Goal: Task Accomplishment & Management: Use online tool/utility

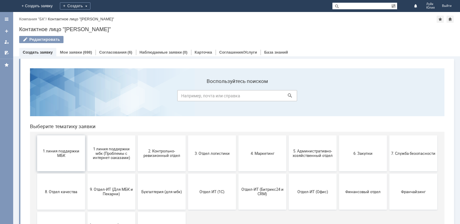
click at [64, 150] on span "1 линия поддержки МБК" at bounding box center [61, 153] width 44 height 9
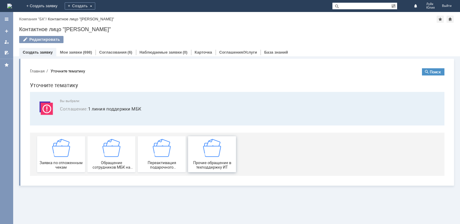
click at [214, 151] on img at bounding box center [212, 148] width 18 height 18
click at [67, 52] on link "Мои заявки" at bounding box center [71, 52] width 22 height 4
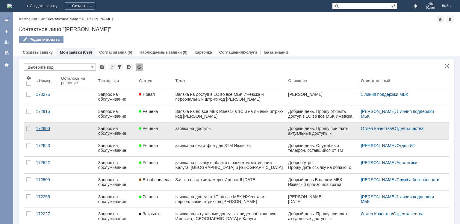
click at [44, 127] on div "172900" at bounding box center [46, 128] width 20 height 5
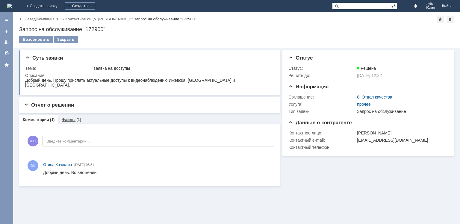
click at [66, 122] on link "Файлы" at bounding box center [69, 119] width 14 height 4
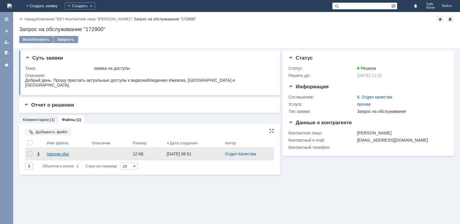
click at [55, 154] on div "пароли.xlsx" at bounding box center [67, 153] width 40 height 5
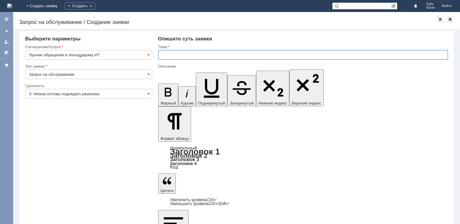
click at [171, 55] on input "text" at bounding box center [303, 55] width 290 height 10
paste input "m1zixSOT"
click at [305, 54] on input "Заявка на доступ в 1С во все МБК Ижевска и персональный штрих-код" at bounding box center [303, 55] width 290 height 10
paste input "[PERSON_NAME]"
drag, startPoint x: 372, startPoint y: 54, endPoint x: 160, endPoint y: 57, distance: 212.8
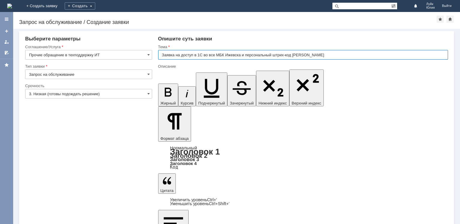
click at [160, 57] on input "Заявка на доступ в 1С во все МБК Ижевска и персональный штрих-код [PERSON_NAME]" at bounding box center [303, 55] width 290 height 10
type input "Заявка на доступ в 1С во все МБК Ижевска и персональный штрих-код [PERSON_NAME]"
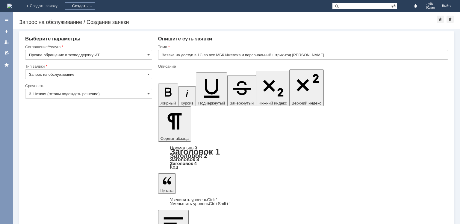
scroll to position [23, 2]
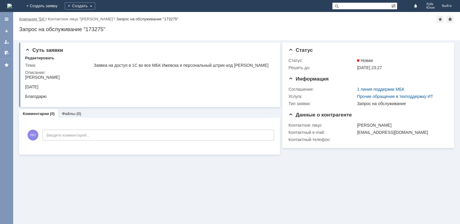
click at [28, 19] on link "Компания "БК"" at bounding box center [32, 19] width 26 height 4
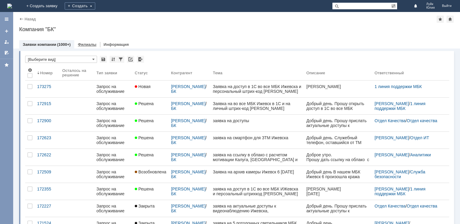
click at [86, 45] on link "Филиалы" at bounding box center [87, 44] width 19 height 4
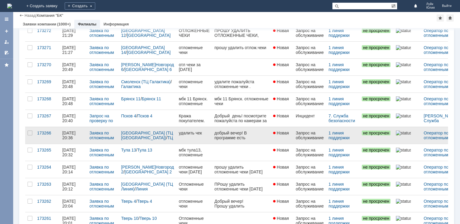
click at [239, 133] on div "добрый вечер! В программе есть отложенный чек, просьба удалить.Спасибо." at bounding box center [241, 139] width 54 height 19
click at [44, 131] on div "173266" at bounding box center [47, 132] width 20 height 5
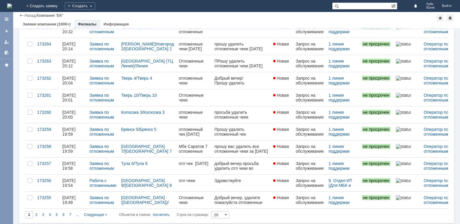
click at [36, 215] on span "2" at bounding box center [36, 214] width 2 height 4
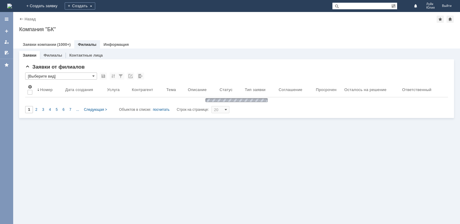
type input "2"
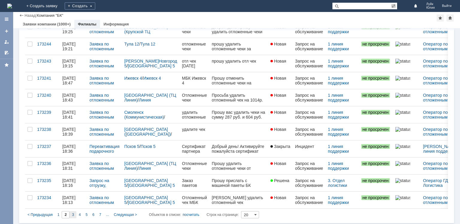
click at [73, 212] on span "3" at bounding box center [73, 214] width 2 height 4
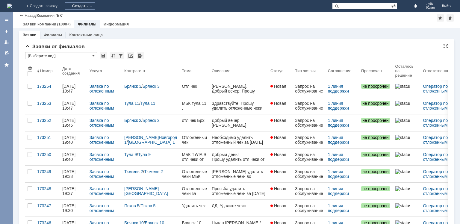
type input "3"
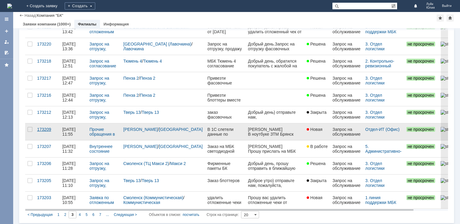
click at [46, 127] on div "173209" at bounding box center [47, 129] width 20 height 5
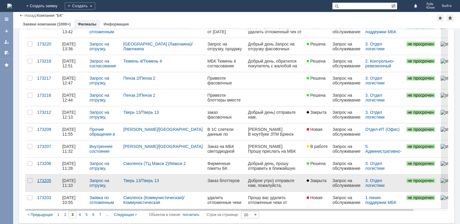
click at [41, 178] on div "173205" at bounding box center [47, 180] width 20 height 5
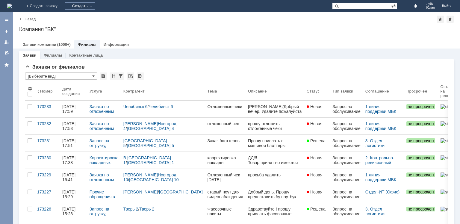
click at [50, 54] on link "Филиалы" at bounding box center [52, 55] width 19 height 4
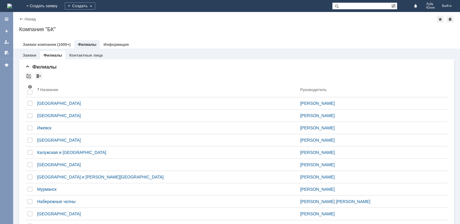
click at [44, 128] on div "Ижевск" at bounding box center [166, 127] width 258 height 5
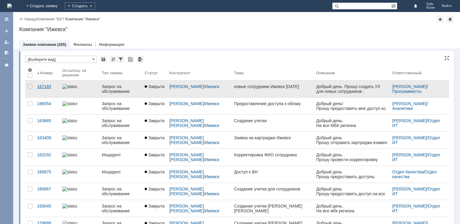
click at [41, 87] on div "167183" at bounding box center [47, 86] width 20 height 5
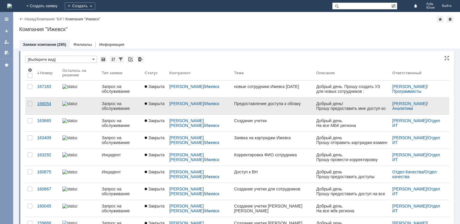
click at [44, 101] on div "166054" at bounding box center [47, 103] width 20 height 5
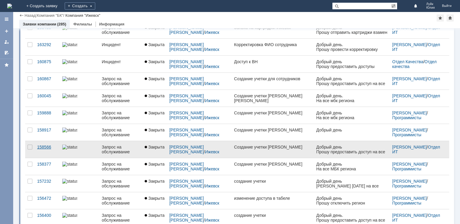
click at [42, 146] on div "158566" at bounding box center [47, 147] width 20 height 5
